Goal: Task Accomplishment & Management: Complete application form

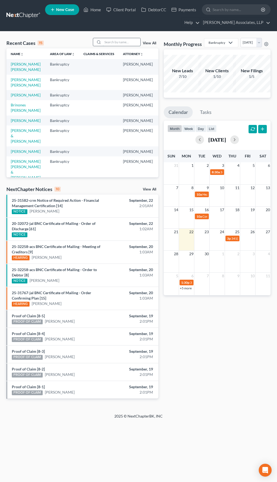
click at [121, 42] on input "search" at bounding box center [122, 42] width 38 height 8
type input "[PERSON_NAME]"
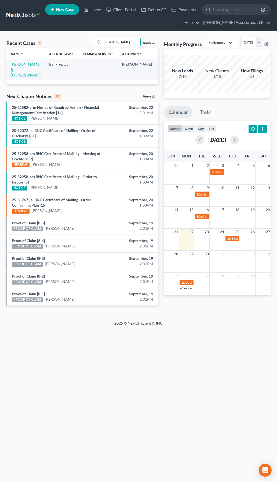
click at [18, 72] on link "[PERSON_NAME] & [PERSON_NAME]" at bounding box center [26, 69] width 30 height 15
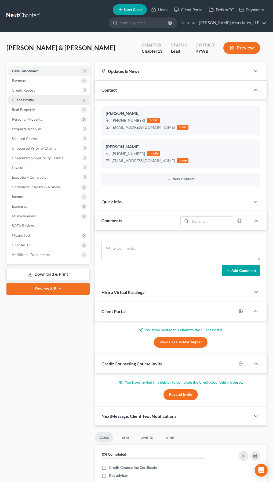
click at [26, 98] on span "Client Profile" at bounding box center [23, 99] width 22 height 5
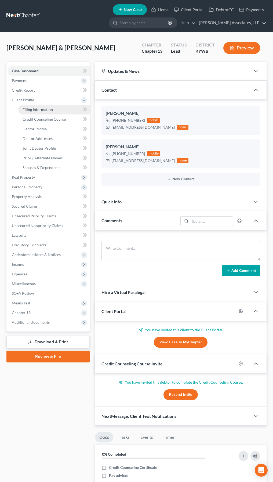
click at [34, 107] on link "Filing Information" at bounding box center [53, 110] width 71 height 10
select select "1"
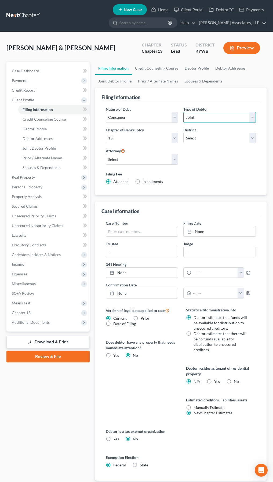
click at [196, 118] on select "Select Individual Joint" at bounding box center [219, 117] width 72 height 11
click at [165, 137] on select "Select 7 11 12 13" at bounding box center [142, 138] width 72 height 11
select select "0"
click at [106, 133] on select "Select 7 11 12 13" at bounding box center [142, 138] width 72 height 11
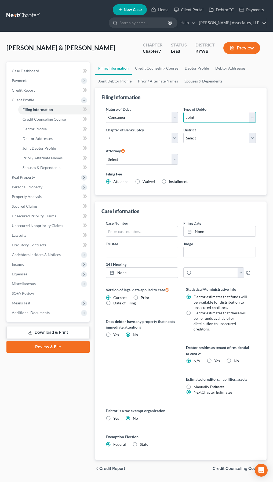
click at [204, 120] on select "Select Individual Joint" at bounding box center [219, 117] width 72 height 11
select select "0"
click at [183, 112] on select "Select Individual Joint" at bounding box center [219, 117] width 72 height 11
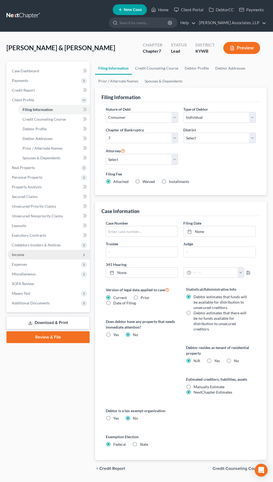
click at [22, 254] on span "Income" at bounding box center [18, 254] width 12 height 5
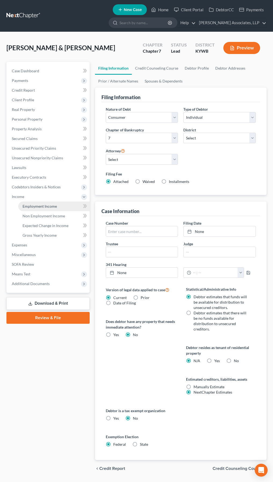
click at [57, 206] on link "Employment Income" at bounding box center [53, 206] width 71 height 10
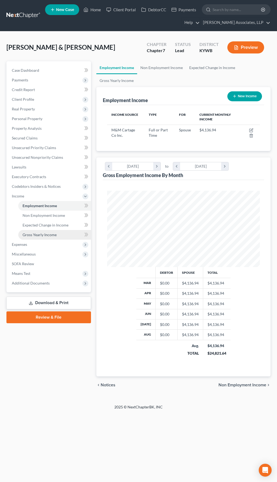
scroll to position [76, 164]
click at [20, 81] on span "Payments" at bounding box center [20, 80] width 16 height 5
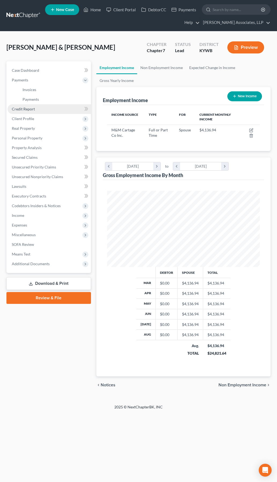
click at [28, 108] on span "Credit Report" at bounding box center [23, 109] width 23 height 5
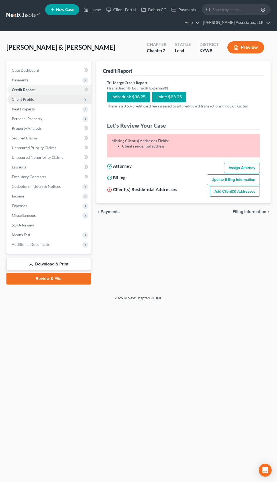
click at [28, 119] on span "Personal Property" at bounding box center [27, 118] width 31 height 5
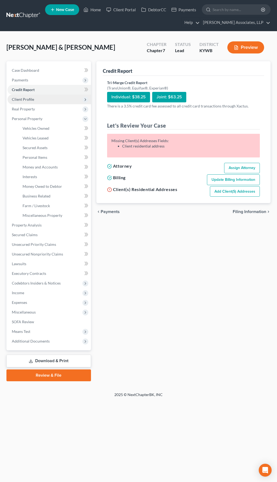
click at [22, 101] on span "Client Profile" at bounding box center [23, 99] width 22 height 5
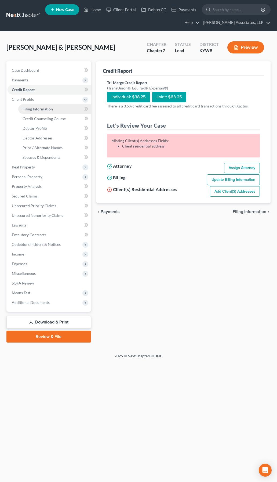
click at [40, 110] on span "Filing Information" at bounding box center [38, 109] width 30 height 5
select select "1"
select select "0"
select select "33"
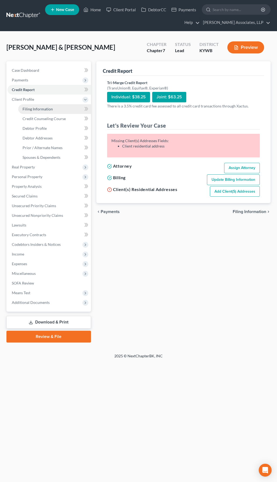
select select "0"
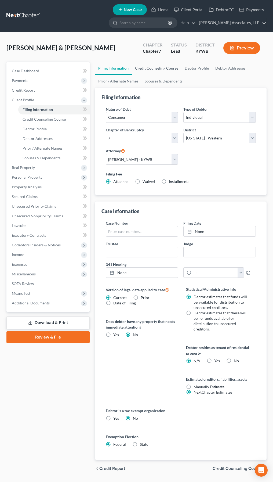
click at [157, 69] on link "Credit Counseling Course" at bounding box center [157, 68] width 50 height 13
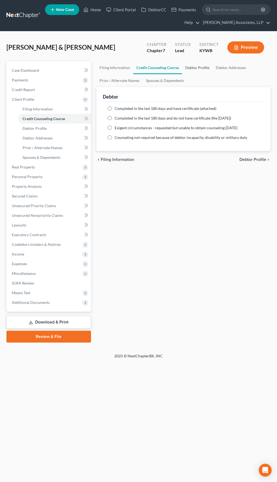
click at [197, 68] on link "Debtor Profile" at bounding box center [197, 67] width 31 height 13
select select "1"
select select "0"
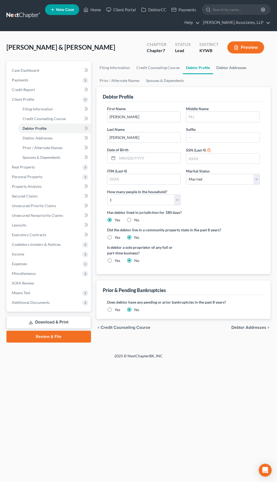
click at [235, 67] on link "Debtor Addresses" at bounding box center [231, 67] width 37 height 13
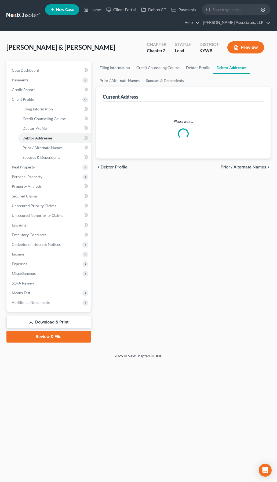
select select "0"
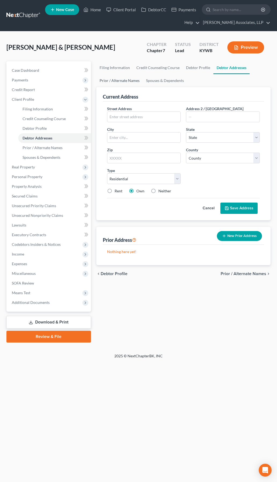
click at [123, 83] on link "Prior / Alternate Names" at bounding box center [119, 80] width 46 height 13
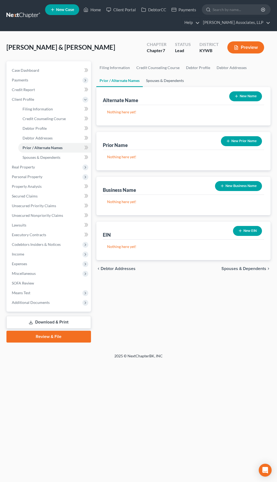
click at [159, 78] on link "Spouses & Dependents" at bounding box center [165, 80] width 44 height 13
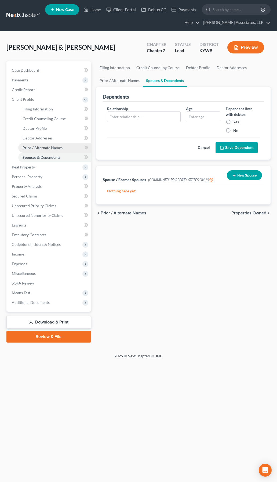
click at [50, 150] on link "Prior / Alternate Names" at bounding box center [54, 148] width 73 height 10
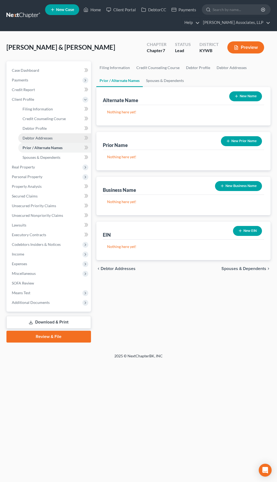
click at [46, 138] on span "Debtor Addresses" at bounding box center [38, 138] width 30 height 5
select select "0"
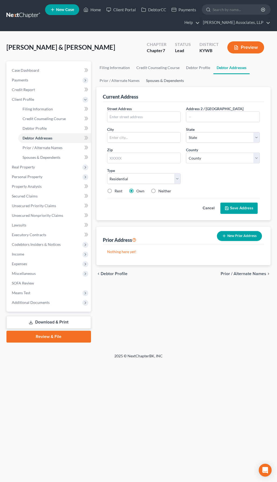
click at [154, 79] on link "Spouses & Dependents" at bounding box center [165, 80] width 44 height 13
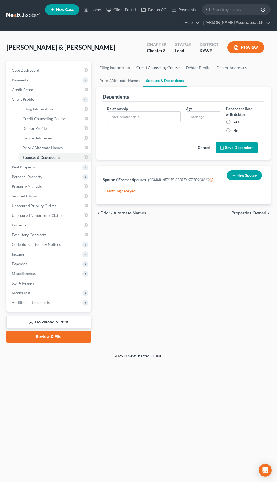
click at [170, 68] on link "Credit Counseling Course" at bounding box center [158, 67] width 50 height 13
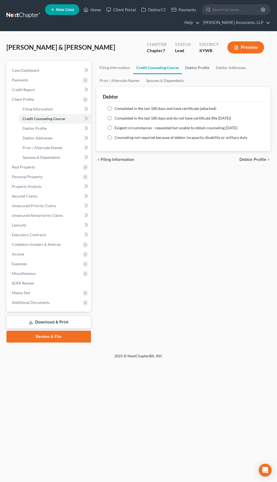
click at [190, 68] on link "Debtor Profile" at bounding box center [197, 67] width 31 height 13
select select "1"
select select "0"
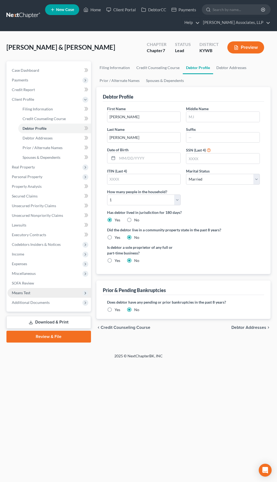
click at [23, 290] on span "Means Test" at bounding box center [21, 292] width 19 height 5
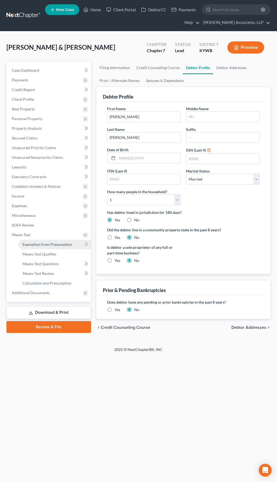
click at [49, 243] on span "Exemption from Presumption" at bounding box center [48, 244] width 50 height 5
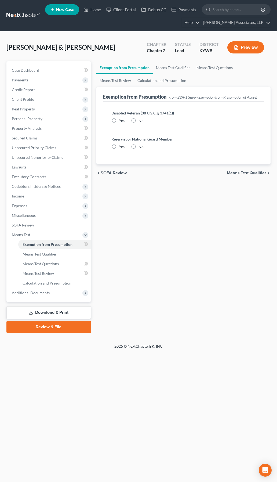
click at [139, 119] on label "No" at bounding box center [141, 120] width 5 height 5
click at [141, 119] on input "No" at bounding box center [142, 119] width 3 height 3
radio input "true"
click at [139, 147] on label "No" at bounding box center [141, 146] width 5 height 5
click at [141, 147] on input "No" at bounding box center [142, 145] width 3 height 3
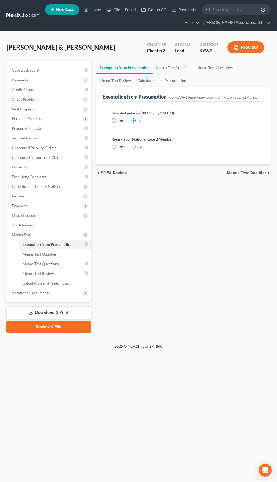
radio input "true"
click at [170, 67] on link "Means Test Qualifier" at bounding box center [173, 67] width 41 height 13
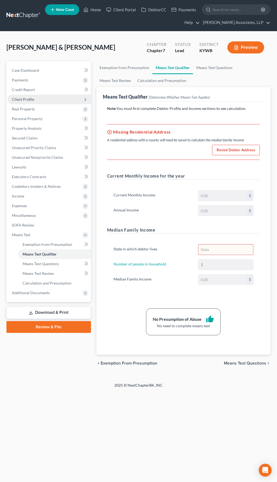
click at [27, 100] on span "Client Profile" at bounding box center [23, 99] width 22 height 5
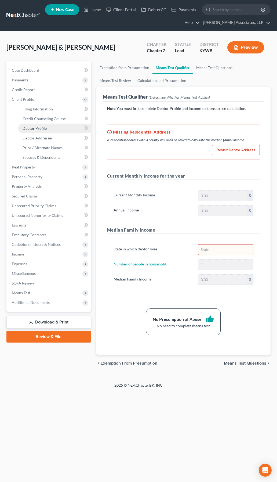
click at [41, 128] on span "Debtor Profile" at bounding box center [35, 128] width 24 height 5
select select "1"
select select "0"
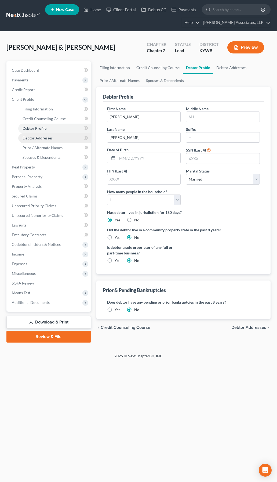
click at [48, 139] on span "Debtor Addresses" at bounding box center [38, 138] width 30 height 5
select select "0"
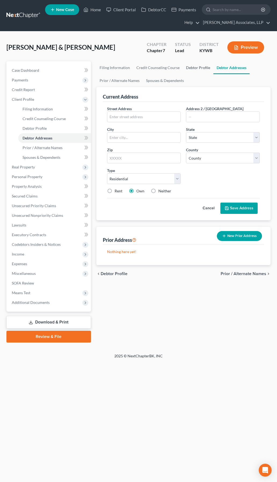
click at [193, 67] on link "Debtor Profile" at bounding box center [198, 67] width 31 height 13
select select "1"
select select "0"
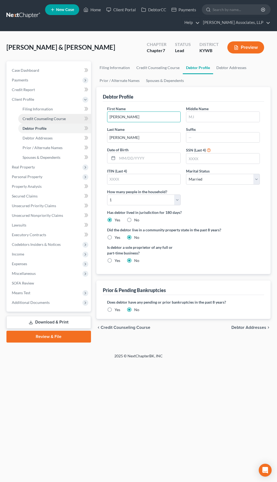
drag, startPoint x: 157, startPoint y: 115, endPoint x: 36, endPoint y: 116, distance: 121.3
click at [36, 116] on div "Petition Navigation Case Dashboard Payments Invoices Payments Payments Credit R…" at bounding box center [138, 201] width 269 height 281
type input "[PERSON_NAME]"
drag, startPoint x: 216, startPoint y: 184, endPoint x: 217, endPoint y: 177, distance: 7.4
click at [216, 179] on select "Select Single Married Separated Divorced Widowed" at bounding box center [223, 179] width 74 height 11
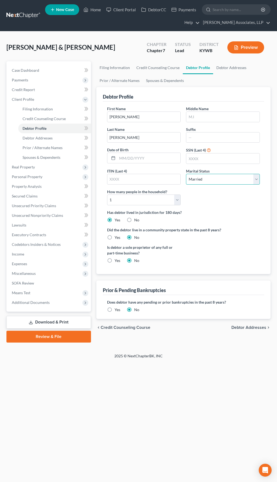
select select "2"
click at [186, 174] on select "Select Single Married Separated Divorced Widowed" at bounding box center [223, 179] width 74 height 11
click at [233, 225] on ng-include "First Name [PERSON_NAME] Middle Name Last Name [PERSON_NAME] Suffix Date of Bir…" at bounding box center [183, 187] width 153 height 162
click at [232, 68] on link "Debtor Addresses" at bounding box center [231, 67] width 37 height 13
select select "0"
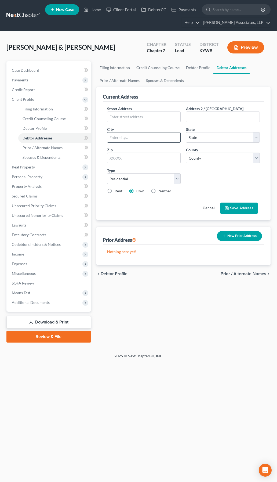
click at [152, 137] on input "text" at bounding box center [143, 137] width 73 height 10
type input "[GEOGRAPHIC_DATA]"
select select "18"
select select "55"
drag, startPoint x: 119, startPoint y: 189, endPoint x: 149, endPoint y: 190, distance: 29.5
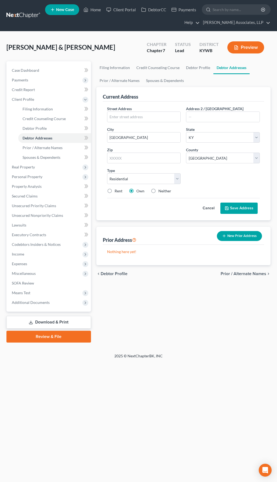
click at [120, 189] on label "Rent" at bounding box center [119, 190] width 8 height 5
click at [120, 189] on input "Rent" at bounding box center [118, 189] width 3 height 3
radio input "true"
click at [225, 206] on button "Save Address" at bounding box center [238, 207] width 37 height 11
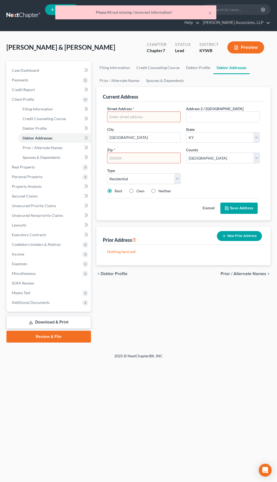
click at [129, 114] on input "text" at bounding box center [143, 117] width 73 height 10
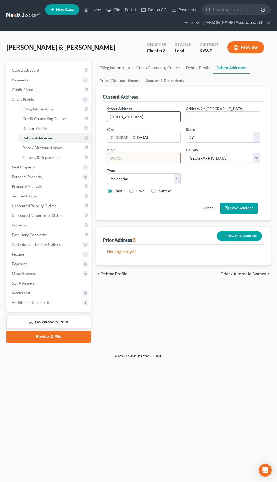
type input "[STREET_ADDRESS]"
type input "40213"
click at [236, 207] on button "Save Address" at bounding box center [238, 207] width 37 height 11
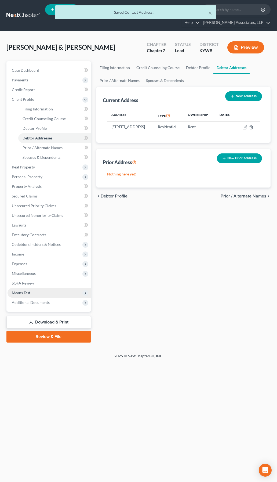
click at [27, 293] on span "Means Test" at bounding box center [21, 292] width 19 height 5
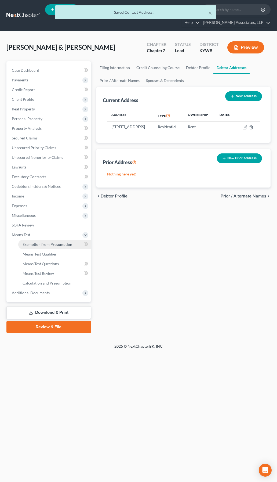
click at [53, 245] on span "Exemption from Presumption" at bounding box center [48, 244] width 50 height 5
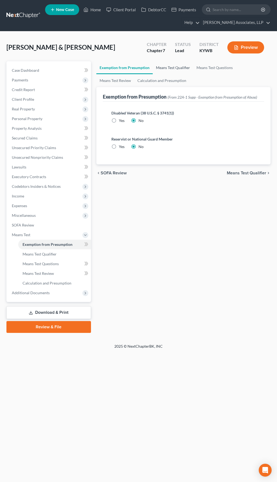
click at [176, 67] on link "Means Test Qualifier" at bounding box center [173, 67] width 41 height 13
